Goal: Task Accomplishment & Management: Manage account settings

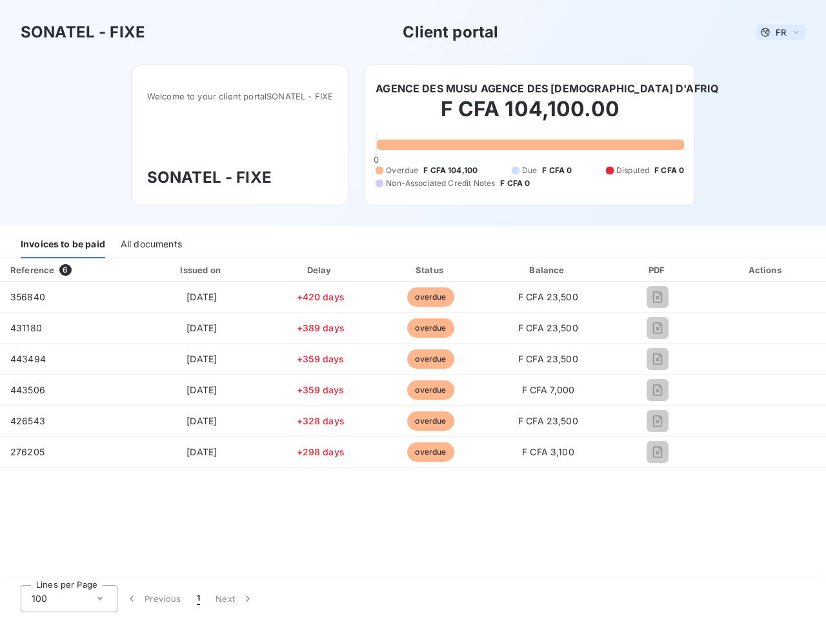
click at [781, 32] on span "FR" at bounding box center [781, 32] width 10 height 10
click at [540, 88] on h6 "AGENCE DES MUSU AGENCE DES [DEMOGRAPHIC_DATA] D'AFRIQ" at bounding box center [547, 88] width 343 height 15
click at [63, 245] on div "Invoices to be paid" at bounding box center [63, 244] width 85 height 27
click at [150, 245] on div "All documents" at bounding box center [151, 244] width 61 height 27
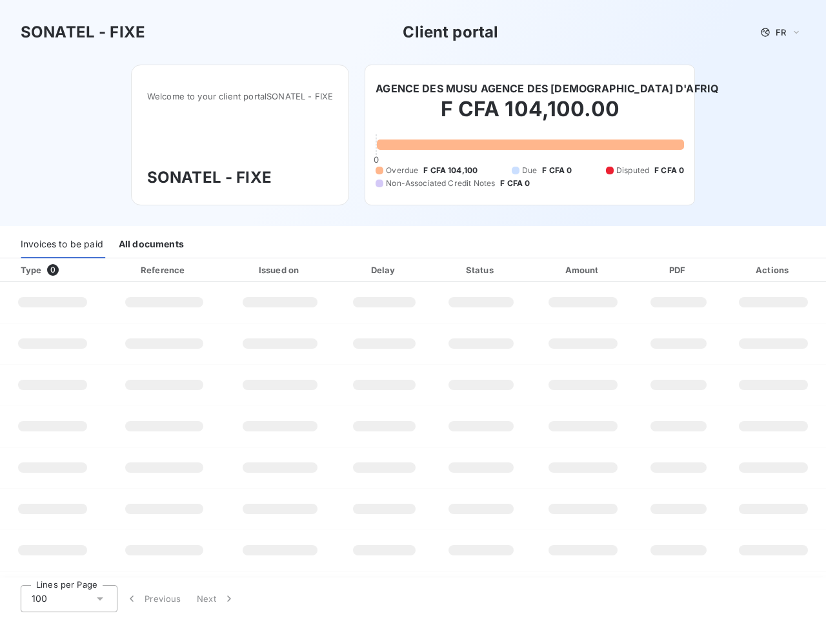
click at [68, 270] on div "Type 0" at bounding box center [57, 269] width 89 height 13
